Goal: Task Accomplishment & Management: Manage account settings

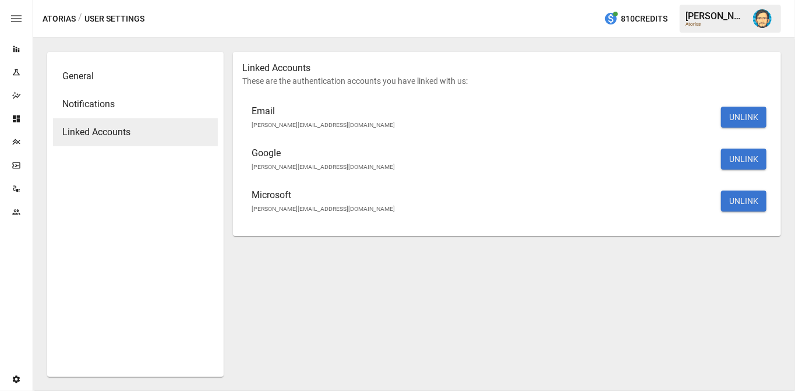
click at [309, 299] on div "Linked Accounts These are the authentication accounts you have linked with us: …" at bounding box center [507, 214] width 548 height 325
click at [502, 251] on div "Linked Accounts These are the authentication accounts you have linked with us: …" at bounding box center [507, 214] width 548 height 325
click at [764, 22] on img "Dana Basken" at bounding box center [762, 18] width 19 height 19
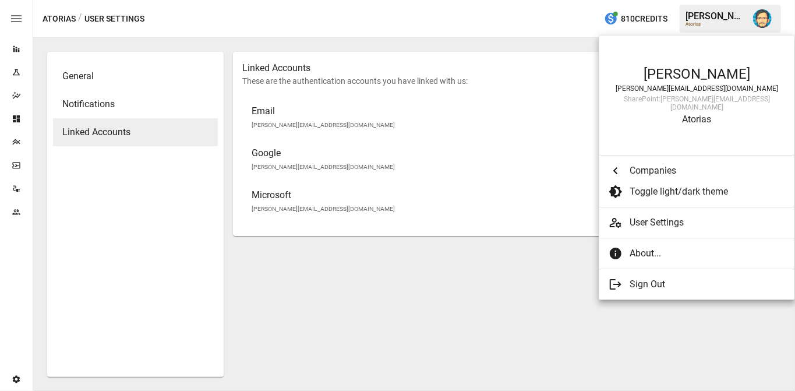
click at [431, 310] on div at bounding box center [397, 195] width 795 height 391
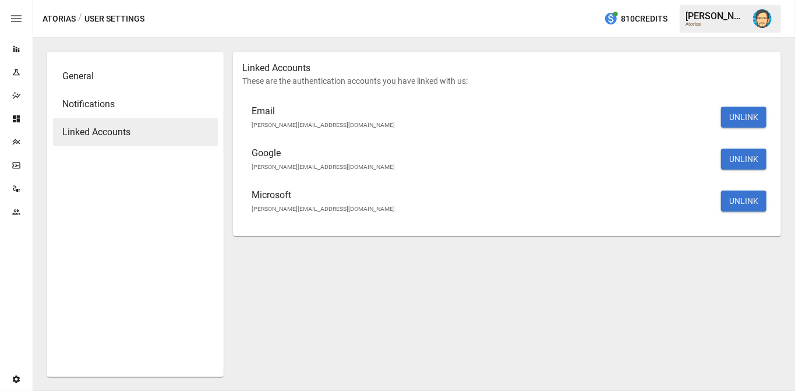
click at [487, 317] on div "Linked Accounts These are the authentication accounts you have linked with us: …" at bounding box center [507, 214] width 548 height 325
click at [760, 19] on img "Dana Basken" at bounding box center [762, 18] width 19 height 19
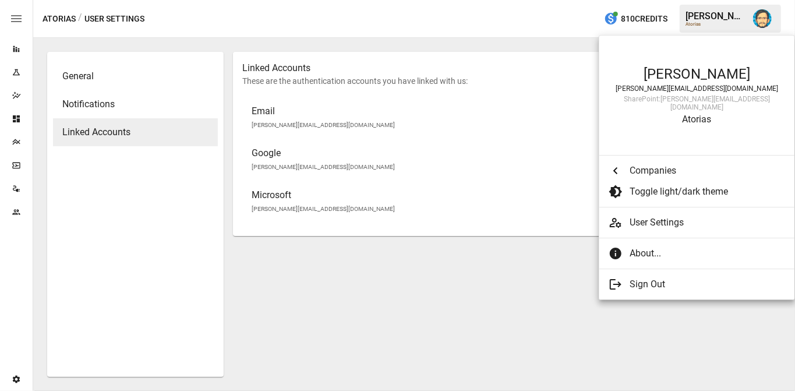
scroll to position [274, 0]
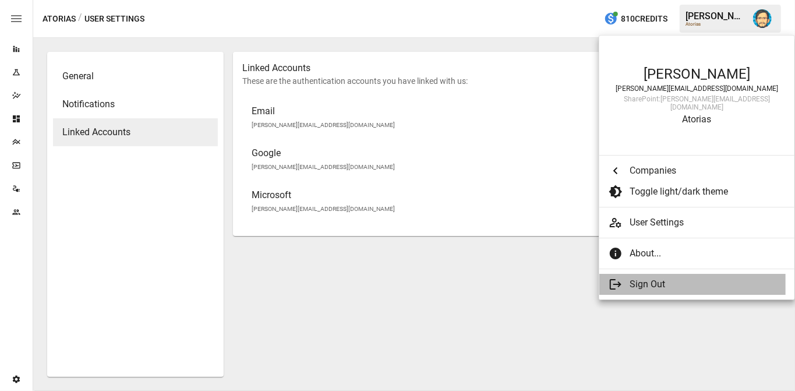
click at [645, 277] on span "Sign Out" at bounding box center [702, 284] width 147 height 14
